Goal: Transaction & Acquisition: Purchase product/service

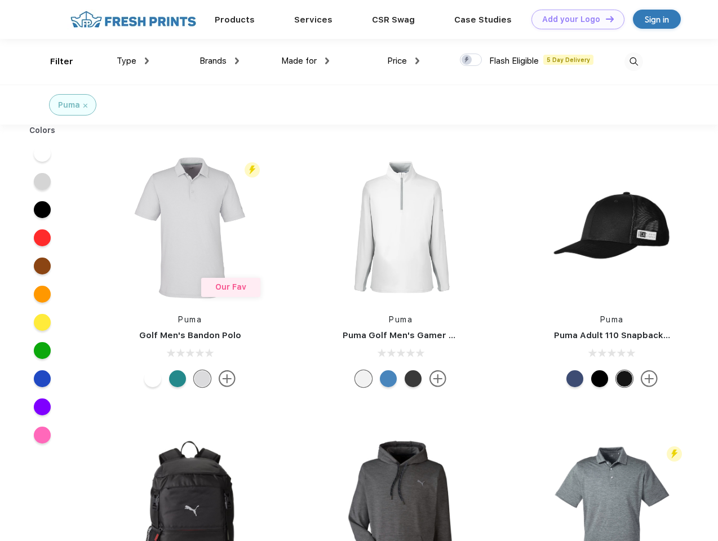
click at [574, 19] on link "Add your Logo Design Tool" at bounding box center [578, 20] width 93 height 20
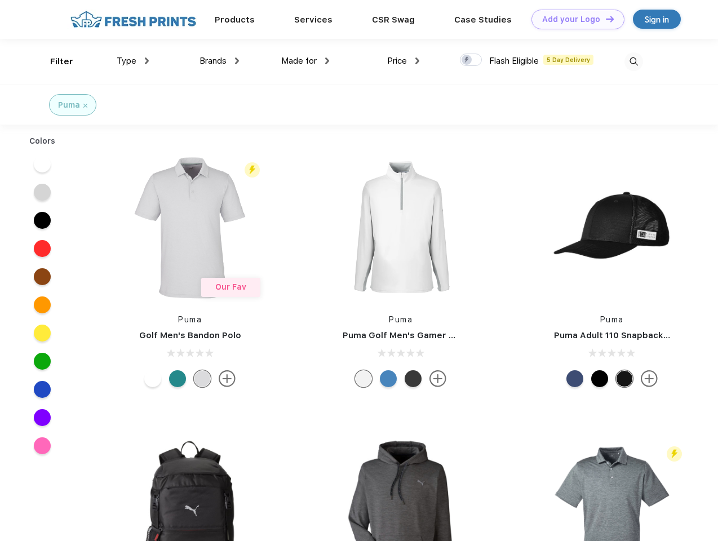
click at [0, 0] on div "Design Tool" at bounding box center [0, 0] width 0 height 0
click at [605, 19] on link "Add your Logo Design Tool" at bounding box center [578, 20] width 93 height 20
click at [54, 61] on div "Filter" at bounding box center [61, 61] width 23 height 13
click at [133, 61] on span "Type" at bounding box center [127, 61] width 20 height 10
click at [219, 61] on span "Brands" at bounding box center [213, 61] width 27 height 10
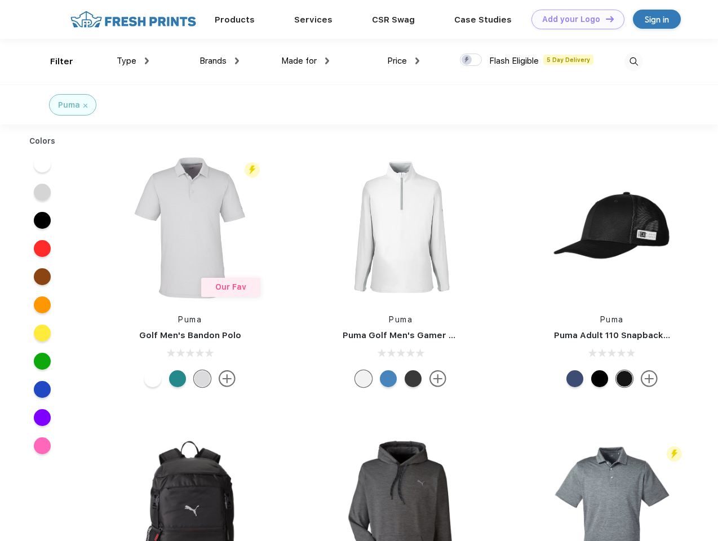
click at [306, 61] on span "Made for" at bounding box center [299, 61] width 36 height 10
click at [404, 61] on span "Price" at bounding box center [397, 61] width 20 height 10
click at [471, 60] on div at bounding box center [471, 60] width 22 height 12
click at [468, 60] on input "checkbox" at bounding box center [463, 56] width 7 height 7
click at [634, 61] on img at bounding box center [634, 61] width 19 height 19
